Goal: Task Accomplishment & Management: Use online tool/utility

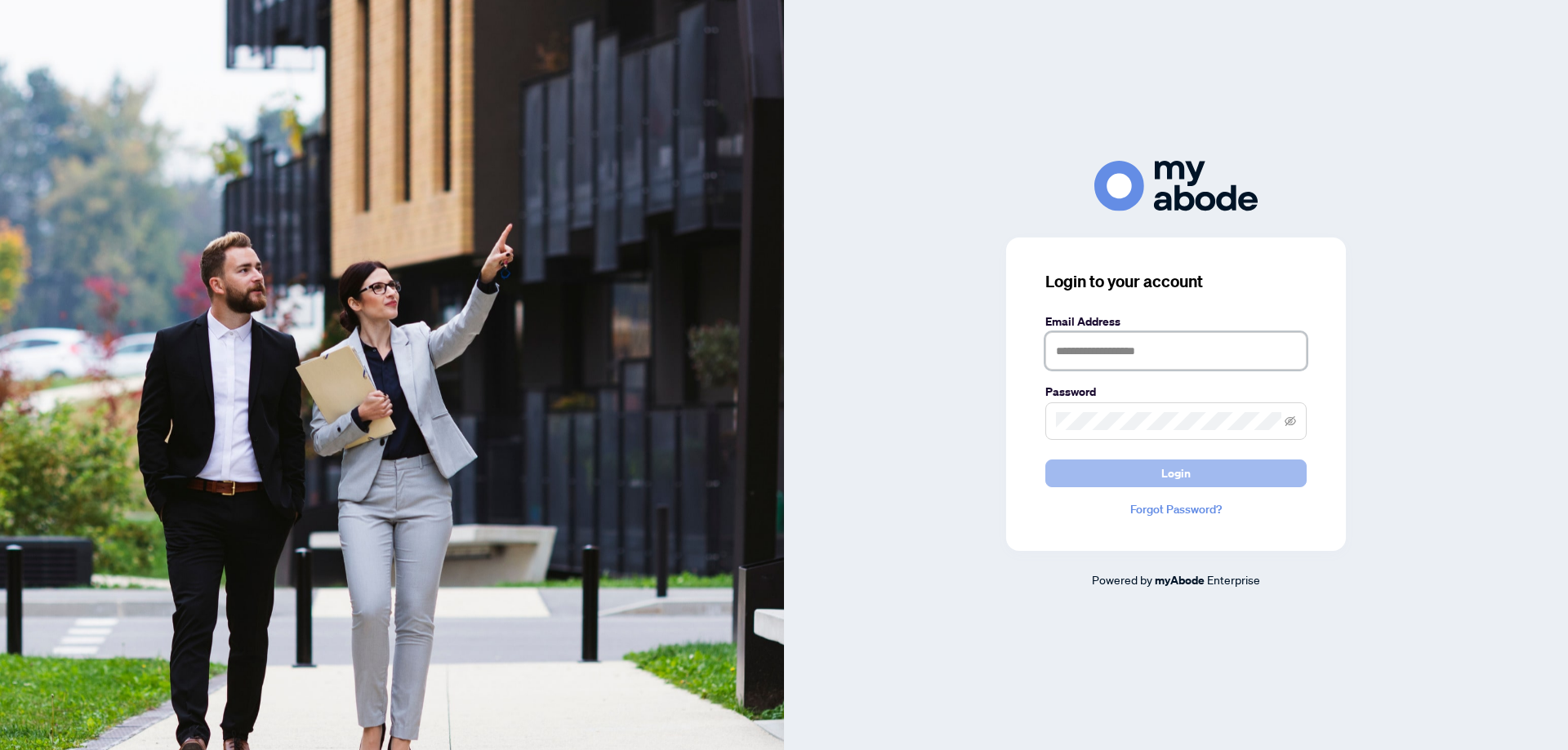
type input "**********"
click at [1244, 479] on button "Login" at bounding box center [1175, 474] width 261 height 28
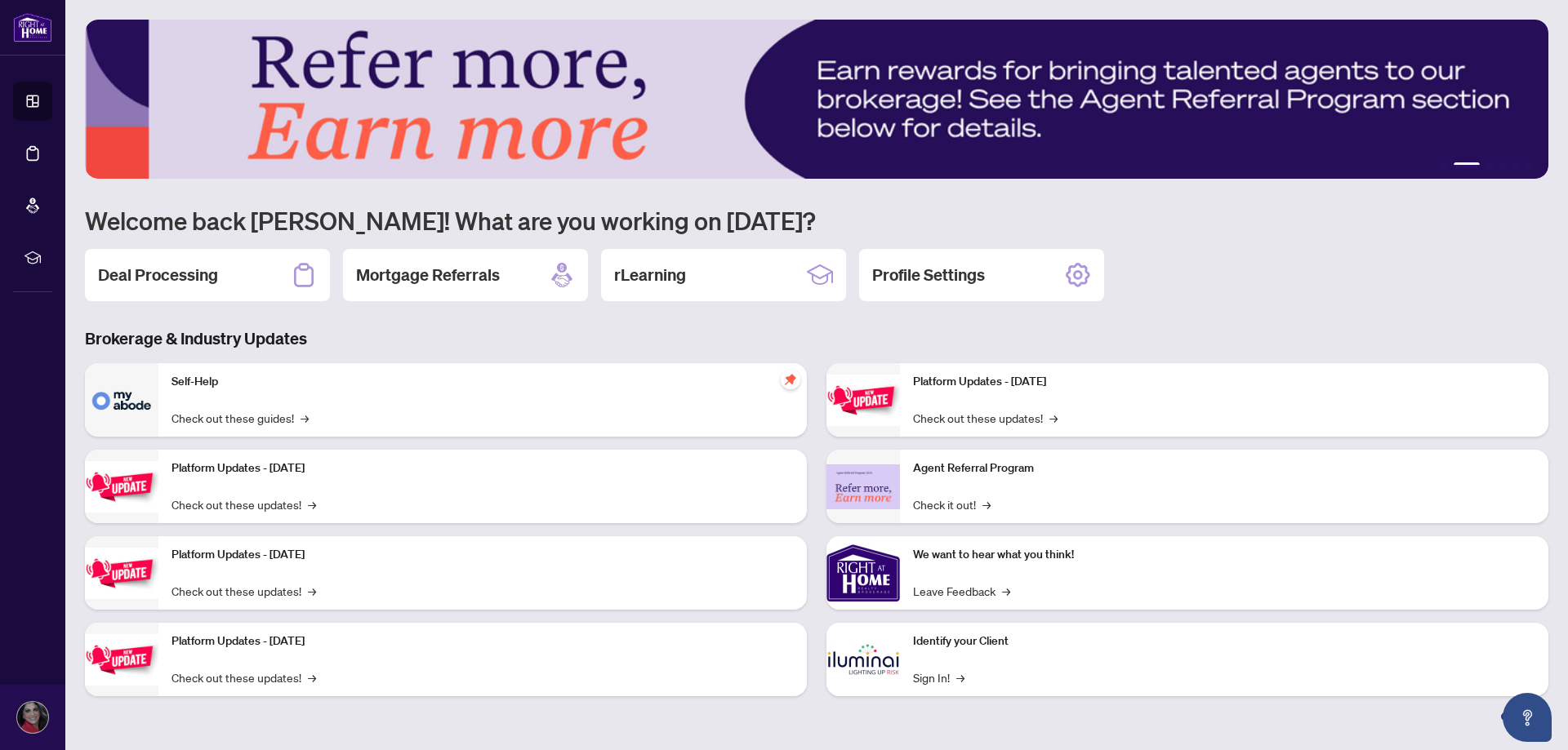
click at [1503, 238] on div "1 2 3 4 5 6 Welcome back [PERSON_NAME]! What are you working on [DATE]? Deal Pr…" at bounding box center [816, 370] width 1463 height 701
click at [259, 271] on div "Deal Processing" at bounding box center [207, 275] width 245 height 52
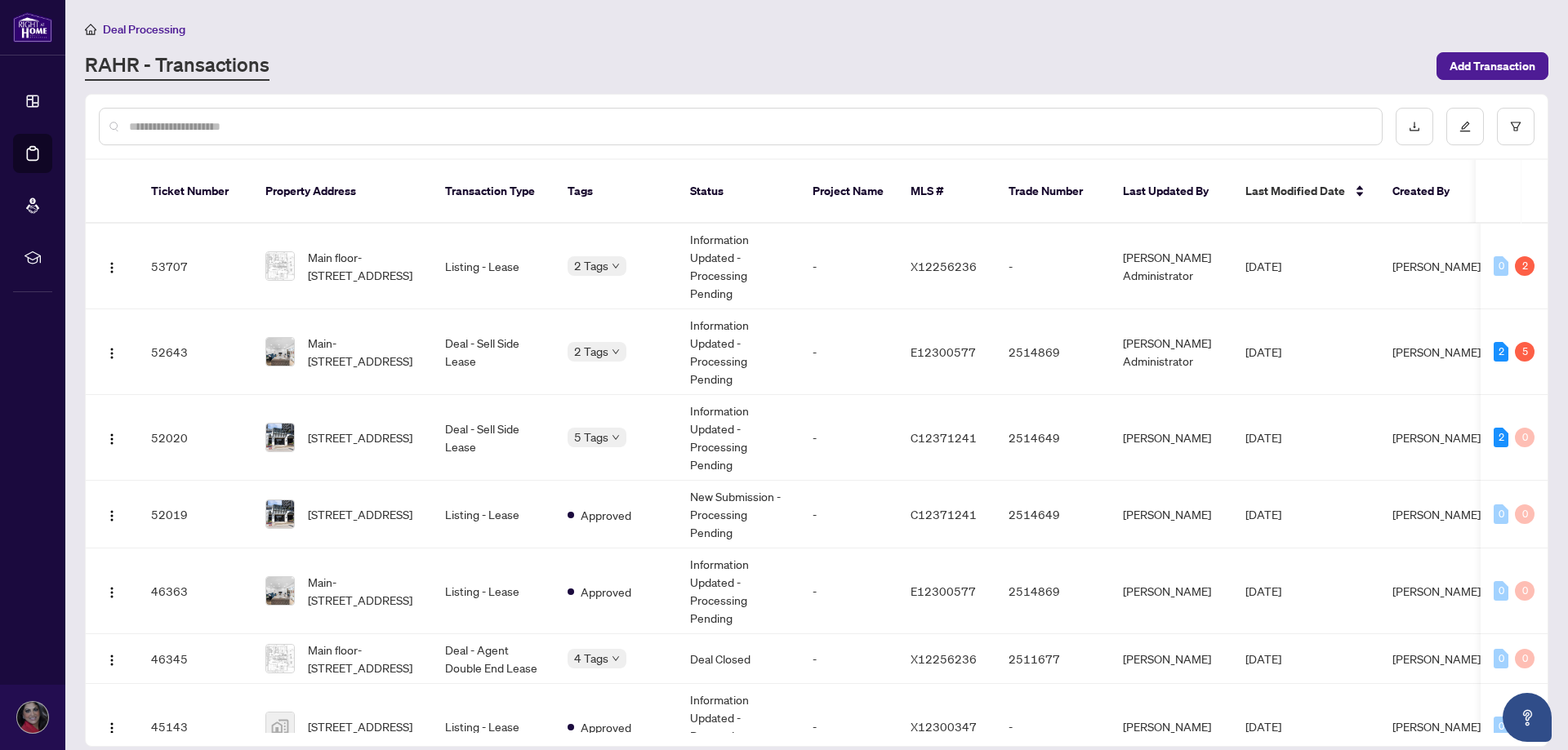
click at [962, 35] on div "Deal Processing" at bounding box center [816, 29] width 1463 height 19
click at [376, 429] on span "[STREET_ADDRESS]" at bounding box center [360, 438] width 105 height 18
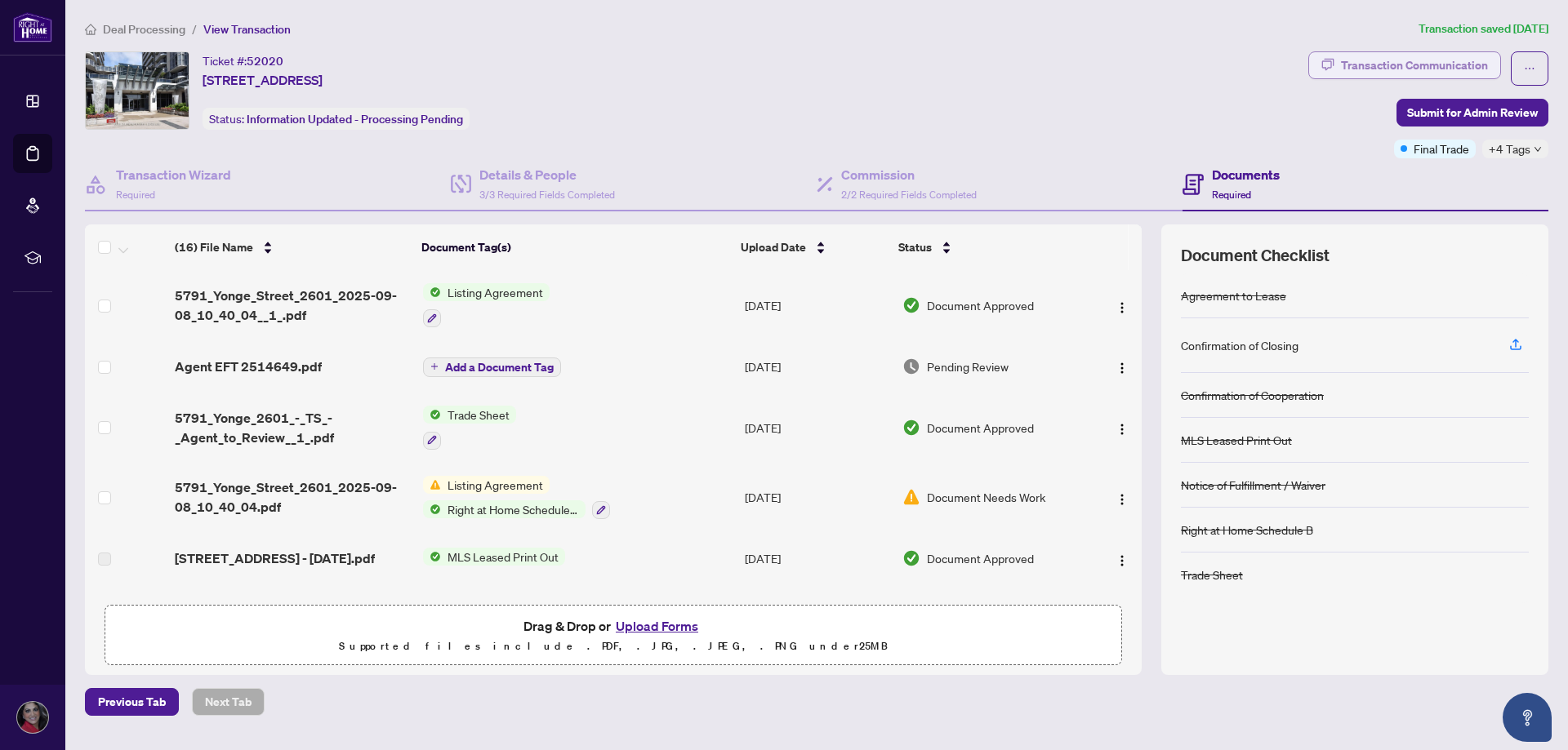
click at [1445, 65] on div "Transaction Communication" at bounding box center [1414, 65] width 147 height 26
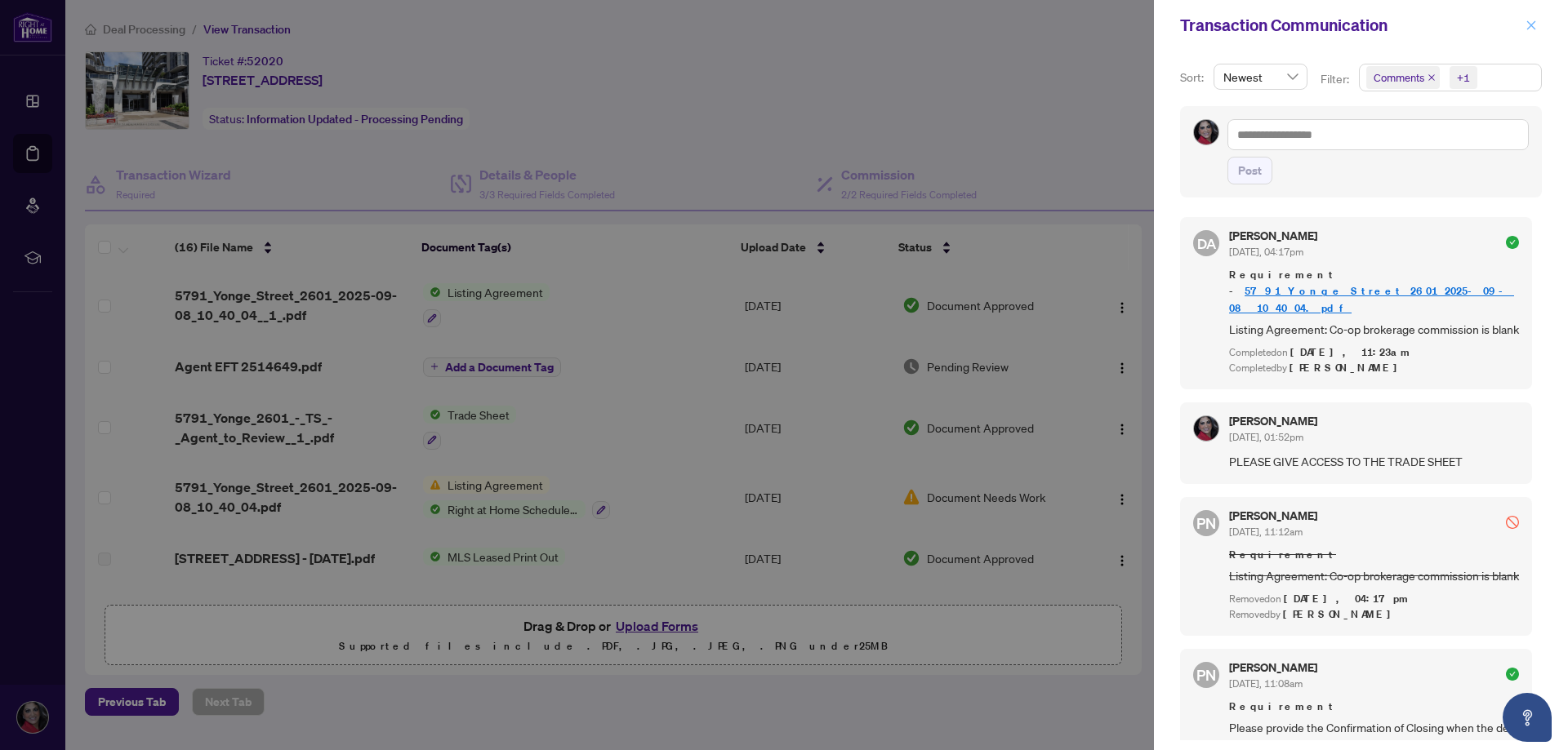
click at [1531, 29] on icon "close" at bounding box center [1530, 25] width 11 height 11
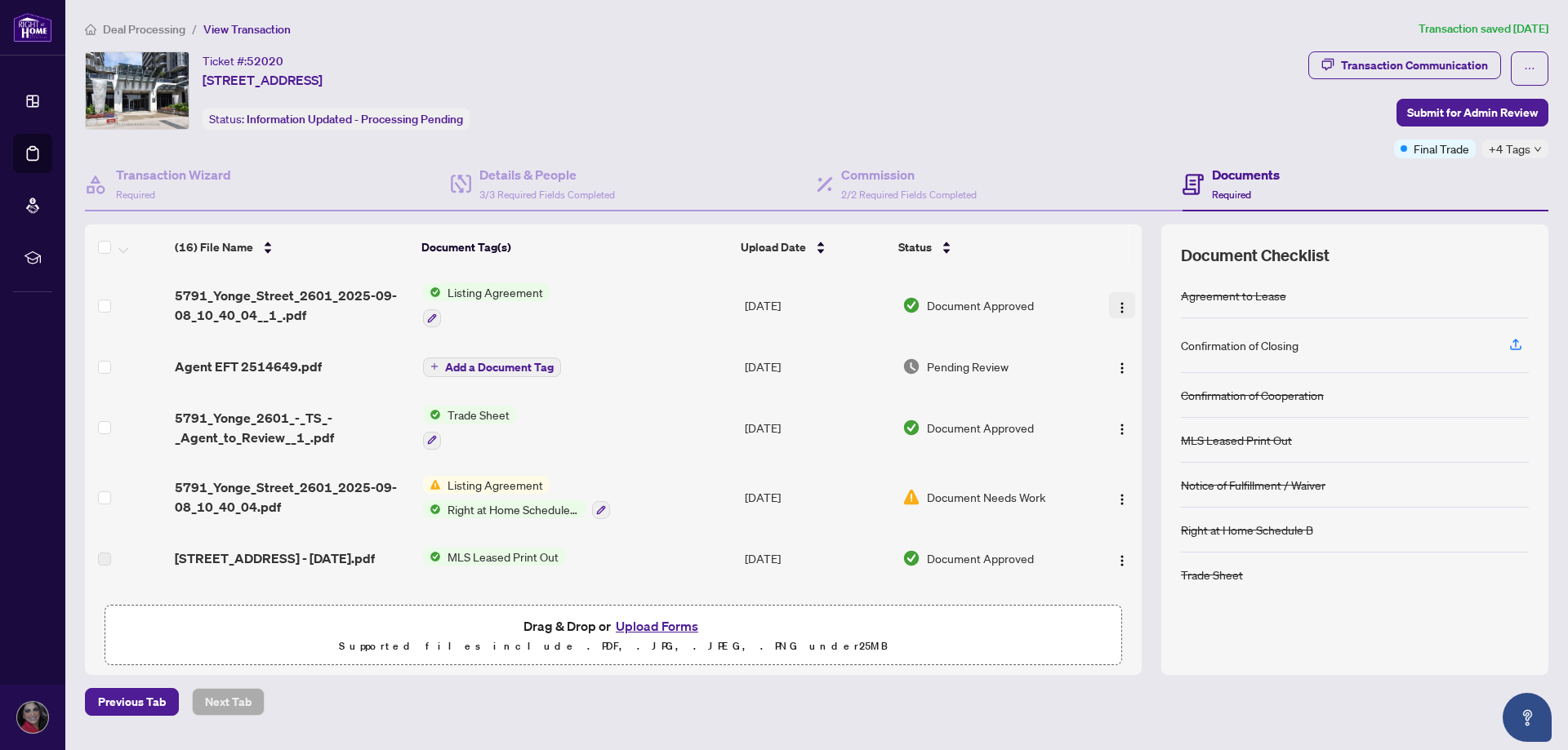
click at [1120, 305] on img "button" at bounding box center [1121, 307] width 13 height 13
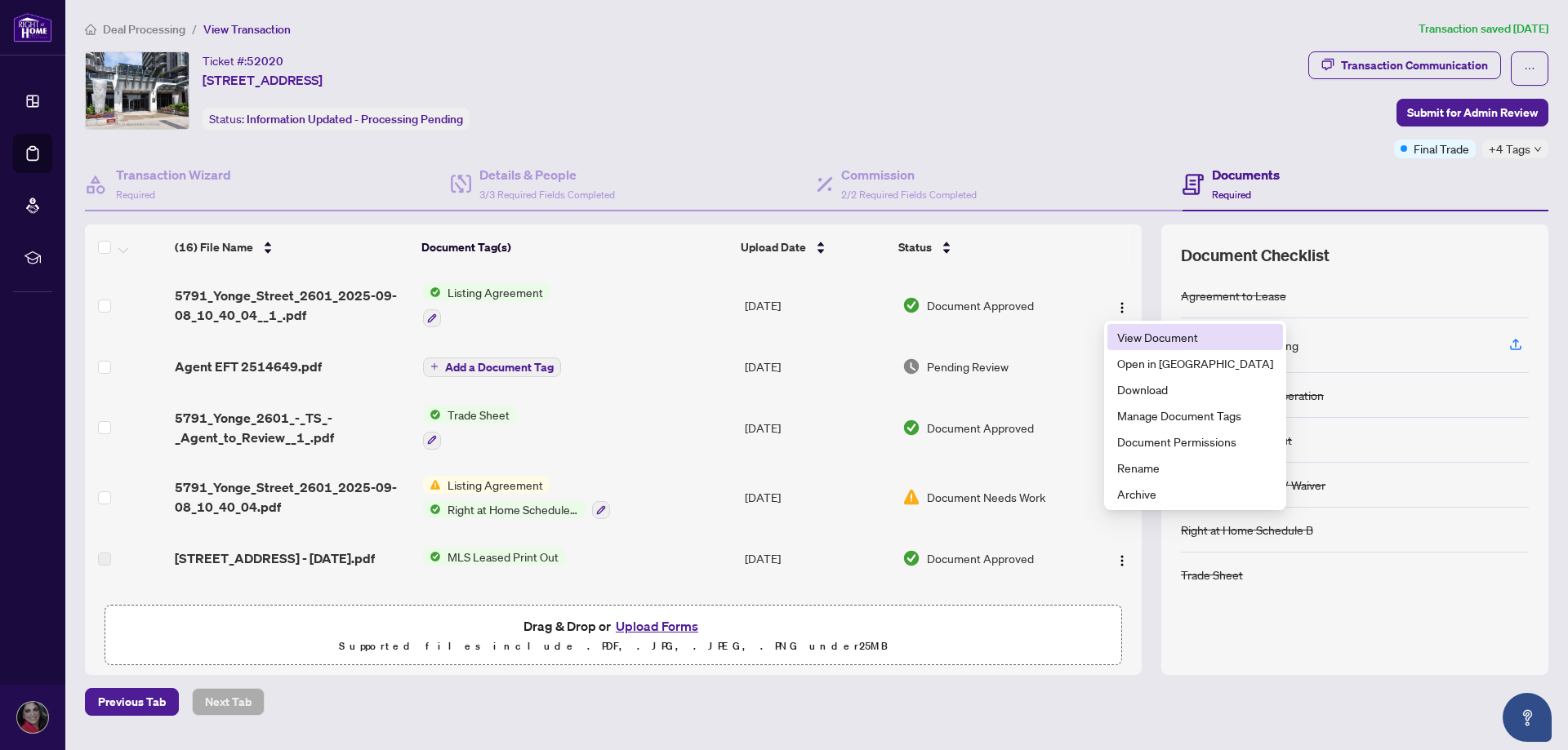
click at [1125, 341] on span "View Document" at bounding box center [1195, 337] width 156 height 18
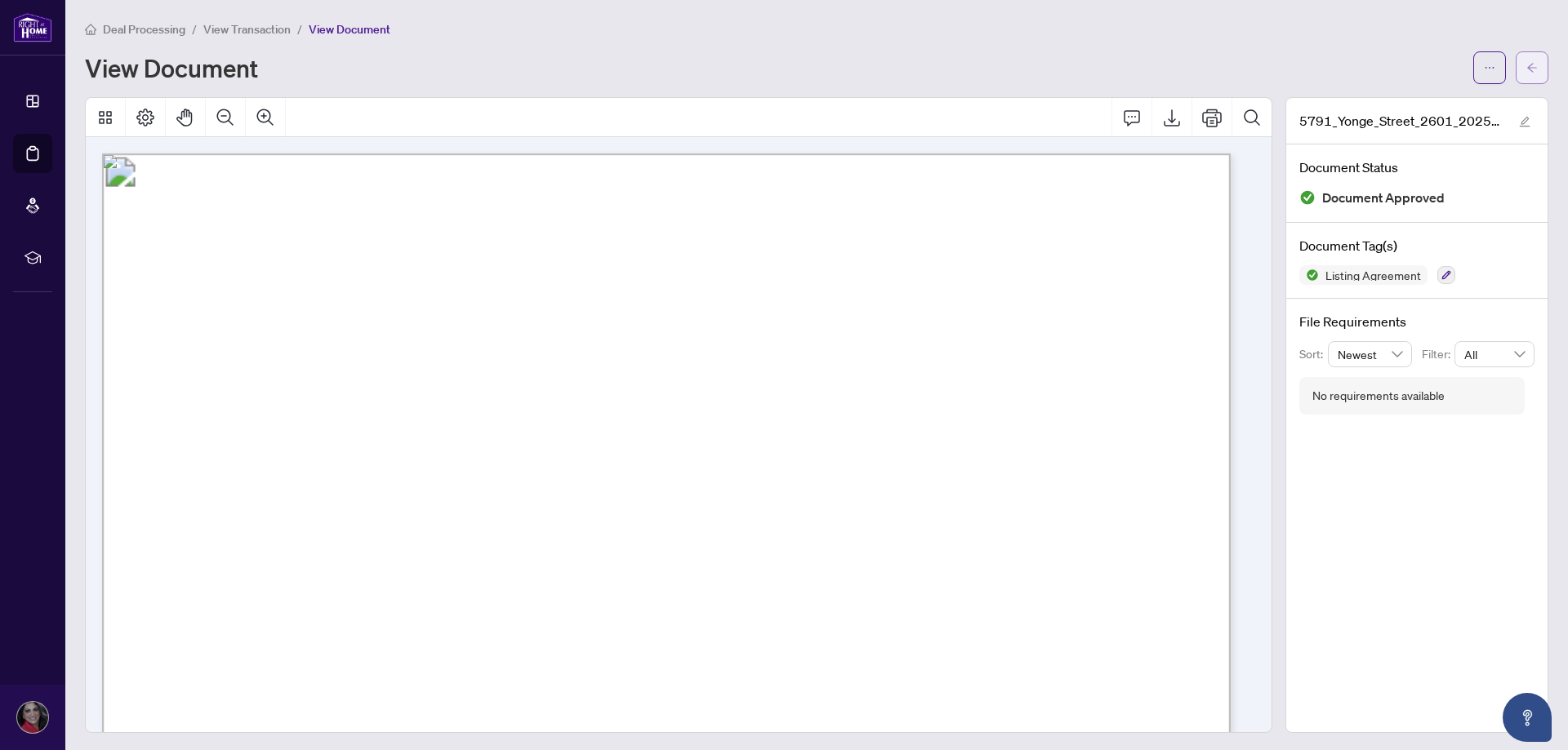
click at [1516, 73] on button "button" at bounding box center [1532, 67] width 33 height 33
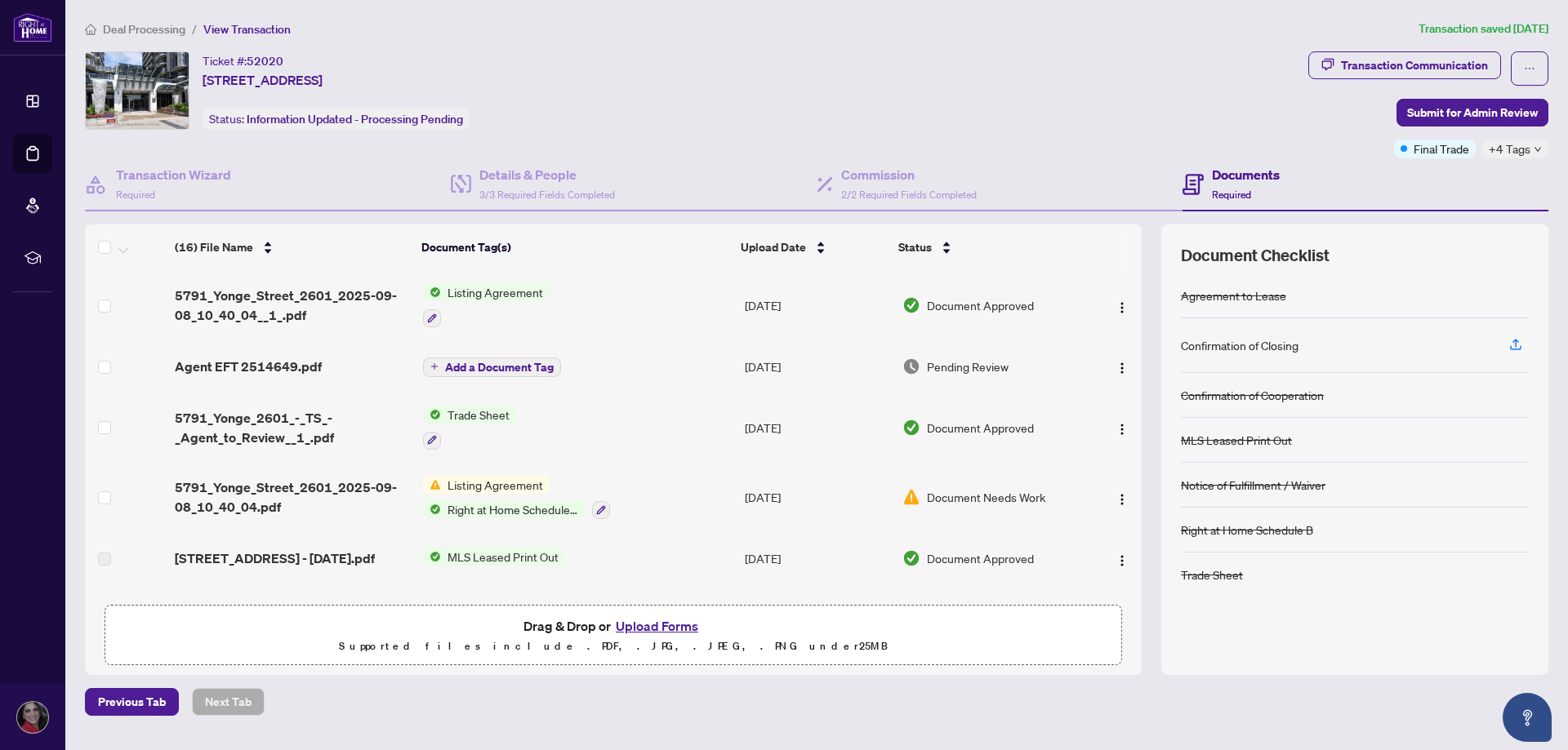
click at [1148, 85] on div "Ticket #: 52020 [STREET_ADDRESS] Status: Information Updated - Processing Pendi…" at bounding box center [693, 90] width 1217 height 78
click at [1431, 55] on div "Transaction Communication" at bounding box center [1414, 65] width 147 height 26
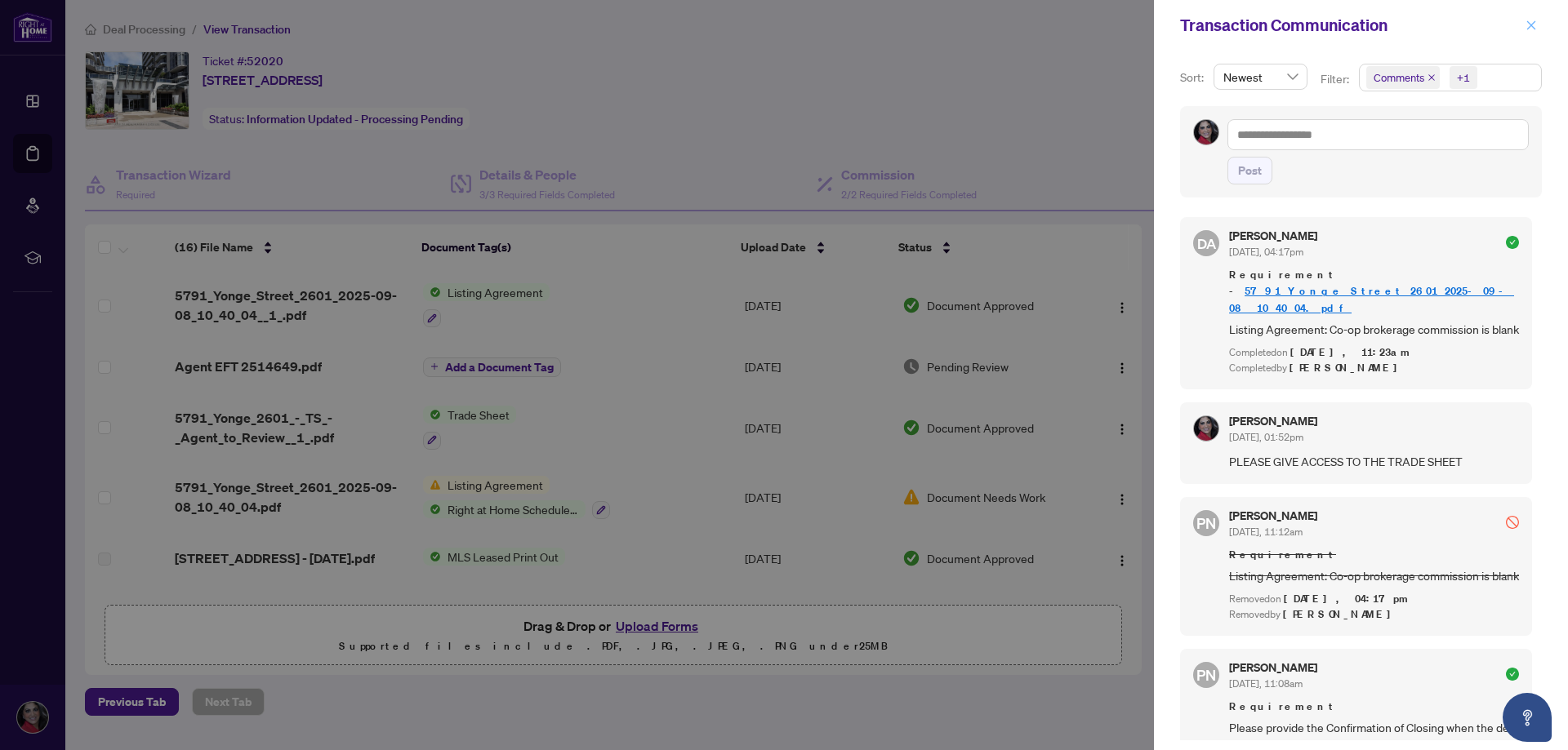
click at [1537, 26] on button "button" at bounding box center [1530, 26] width 21 height 20
